Goal: Find specific page/section: Find specific page/section

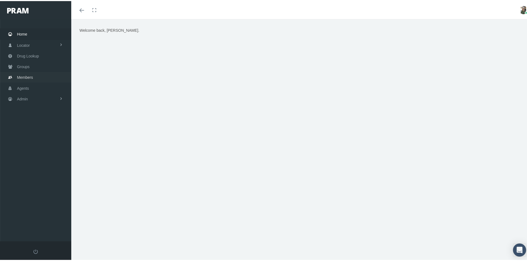
click at [33, 77] on link "Members" at bounding box center [35, 76] width 71 height 11
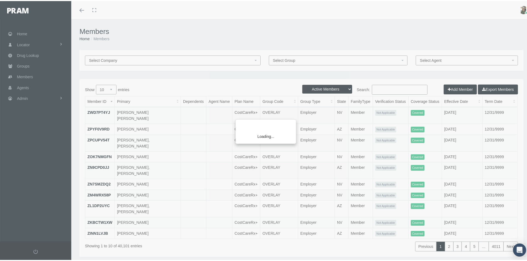
click at [378, 89] on div "Loading..." at bounding box center [263, 130] width 527 height 261
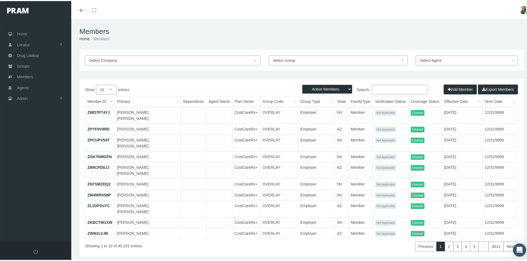
click at [378, 89] on input "Search:" at bounding box center [400, 89] width 56 height 10
type input "E"
type input "T"
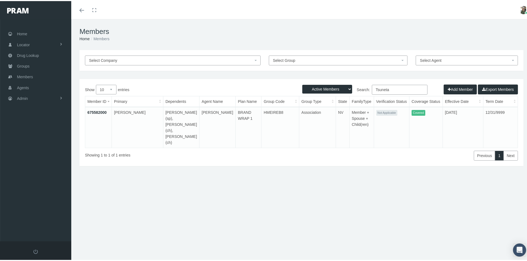
type input "Tsuneta"
click at [94, 111] on link "675582000" at bounding box center [96, 111] width 19 height 4
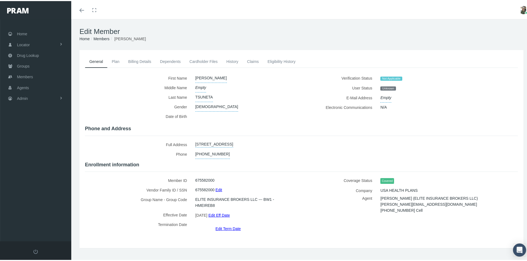
click at [120, 60] on link "Plan" at bounding box center [115, 60] width 16 height 12
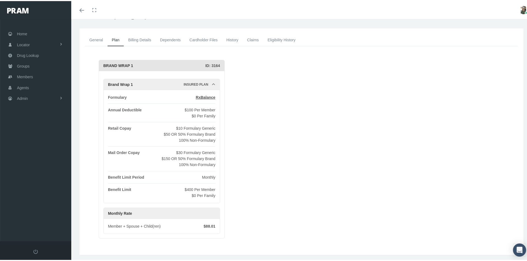
scroll to position [36, 0]
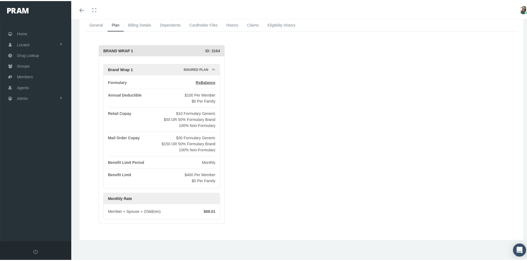
click at [168, 24] on link "Dependents" at bounding box center [171, 24] width 30 height 12
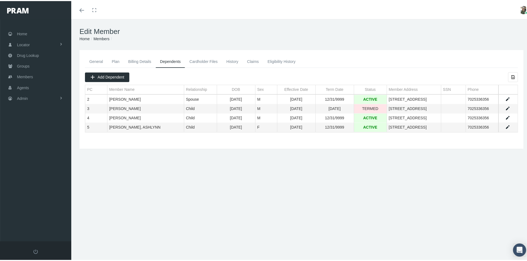
click at [95, 60] on link "General" at bounding box center [96, 60] width 22 height 12
